Goal: Find specific page/section: Find specific page/section

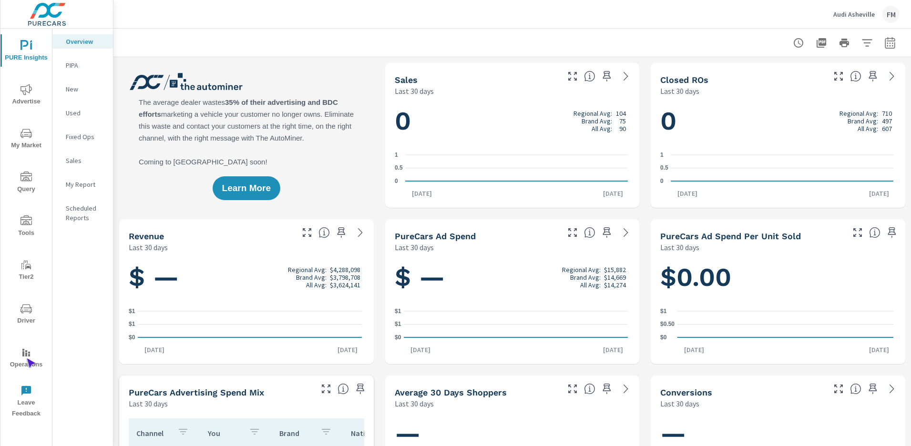
click at [26, 358] on span "Operations" at bounding box center [26, 358] width 46 height 23
